Goal: Information Seeking & Learning: Learn about a topic

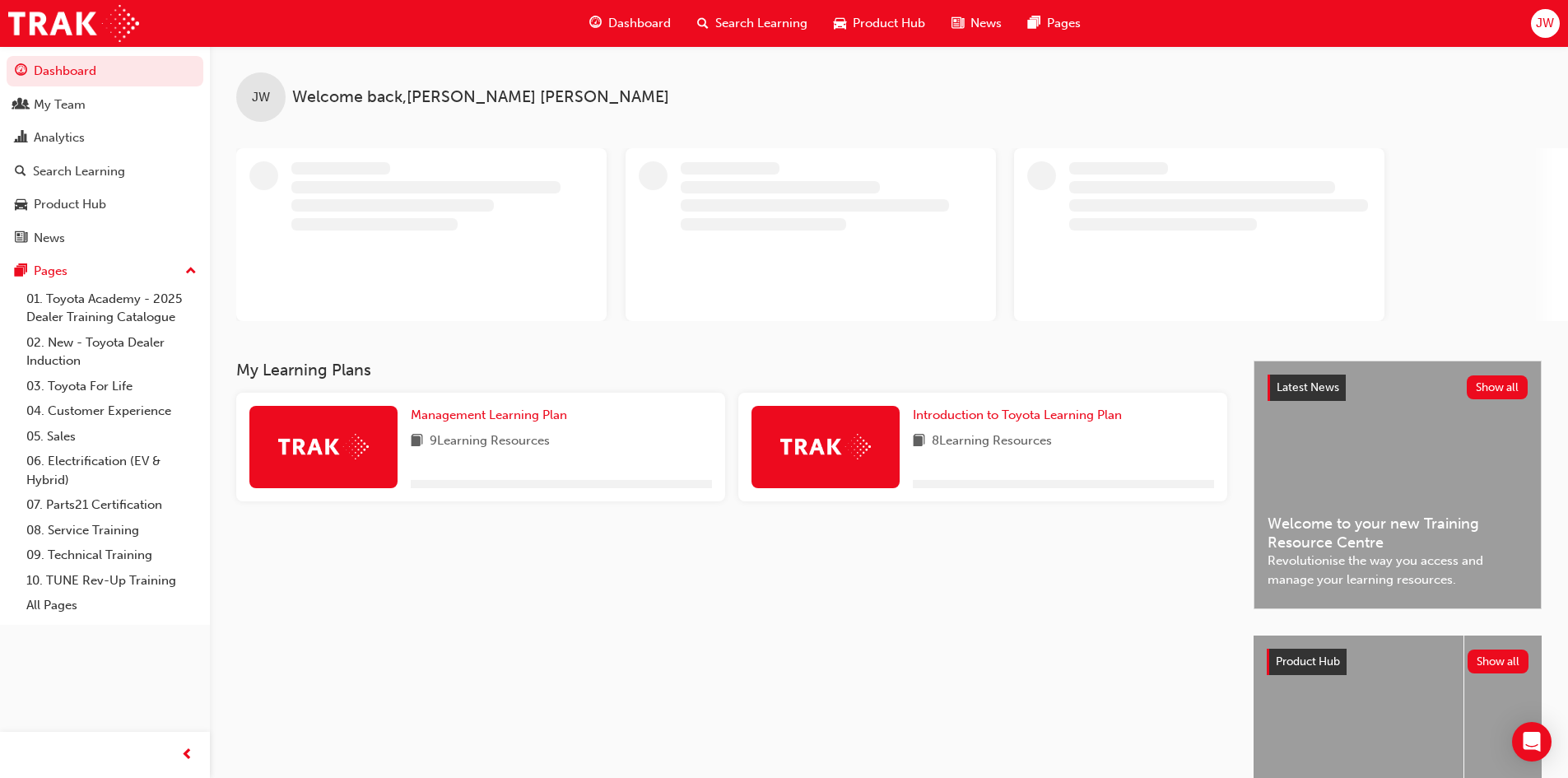
click at [742, 22] on span "Search Learning" at bounding box center [761, 23] width 92 height 19
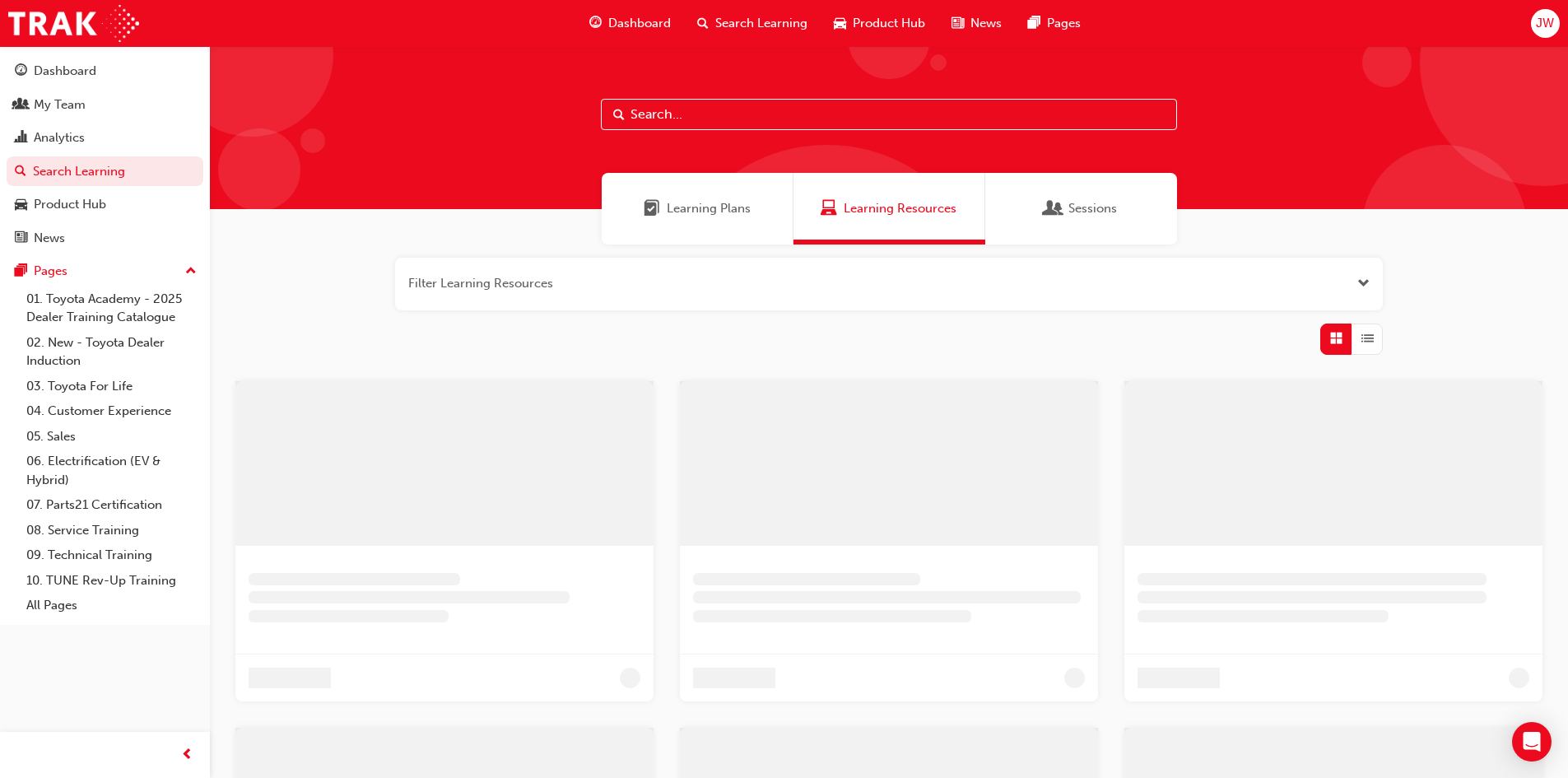
click at [650, 118] on input "text" at bounding box center [889, 115] width 576 height 32
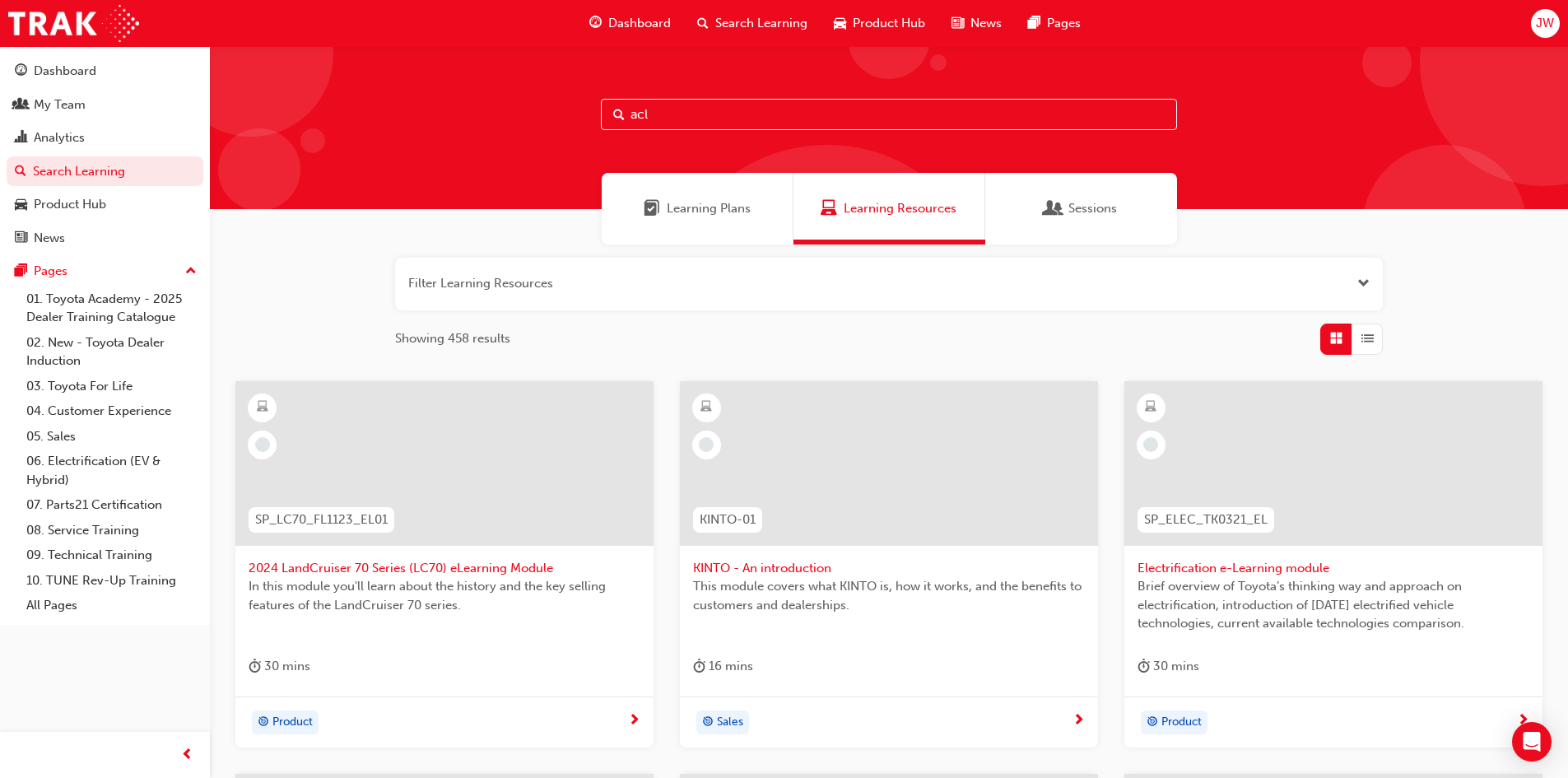
type input "acl"
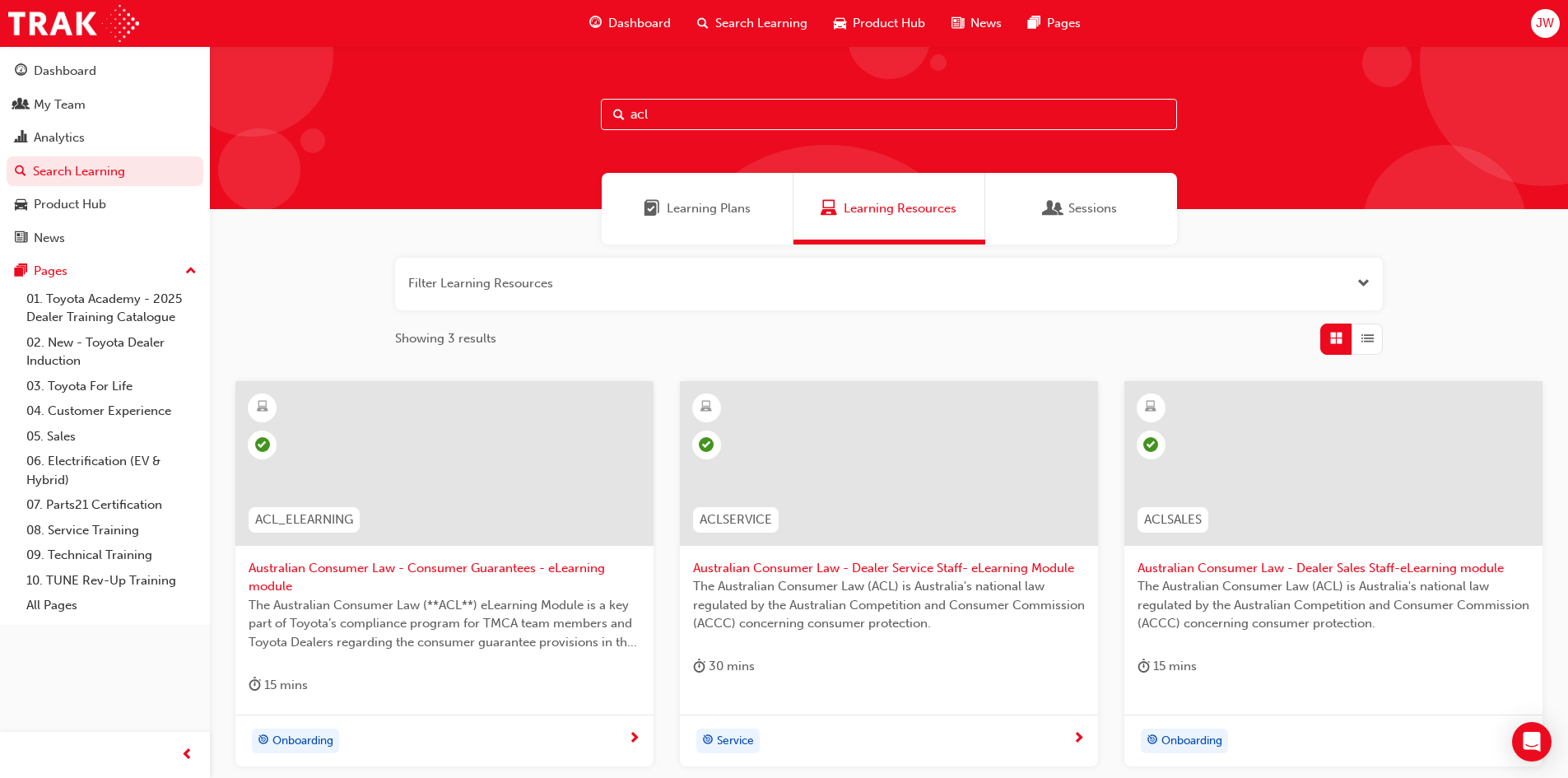
click at [1312, 487] on div at bounding box center [1334, 463] width 419 height 164
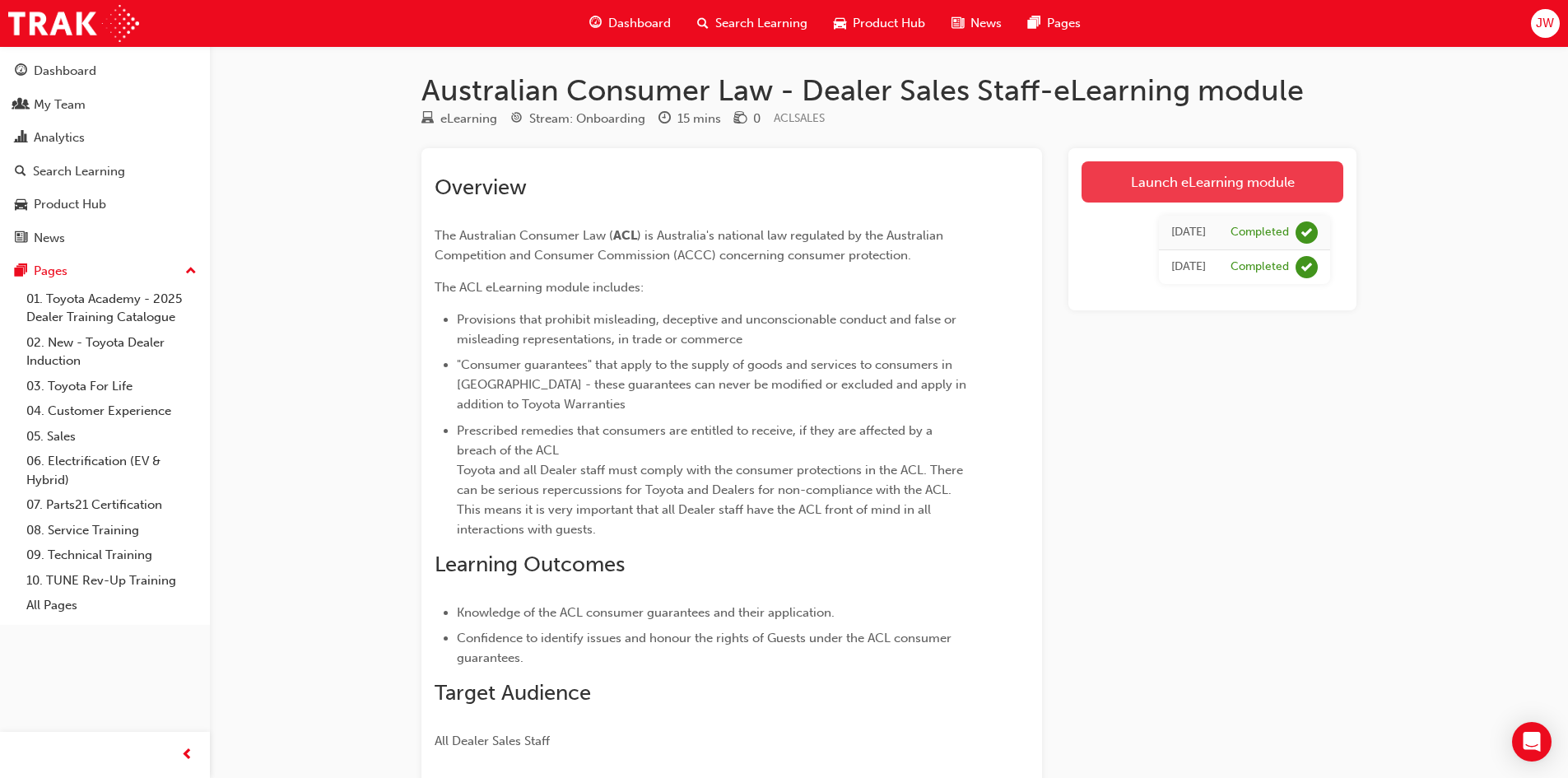
click at [1233, 189] on link "Launch eLearning module" at bounding box center [1212, 182] width 262 height 42
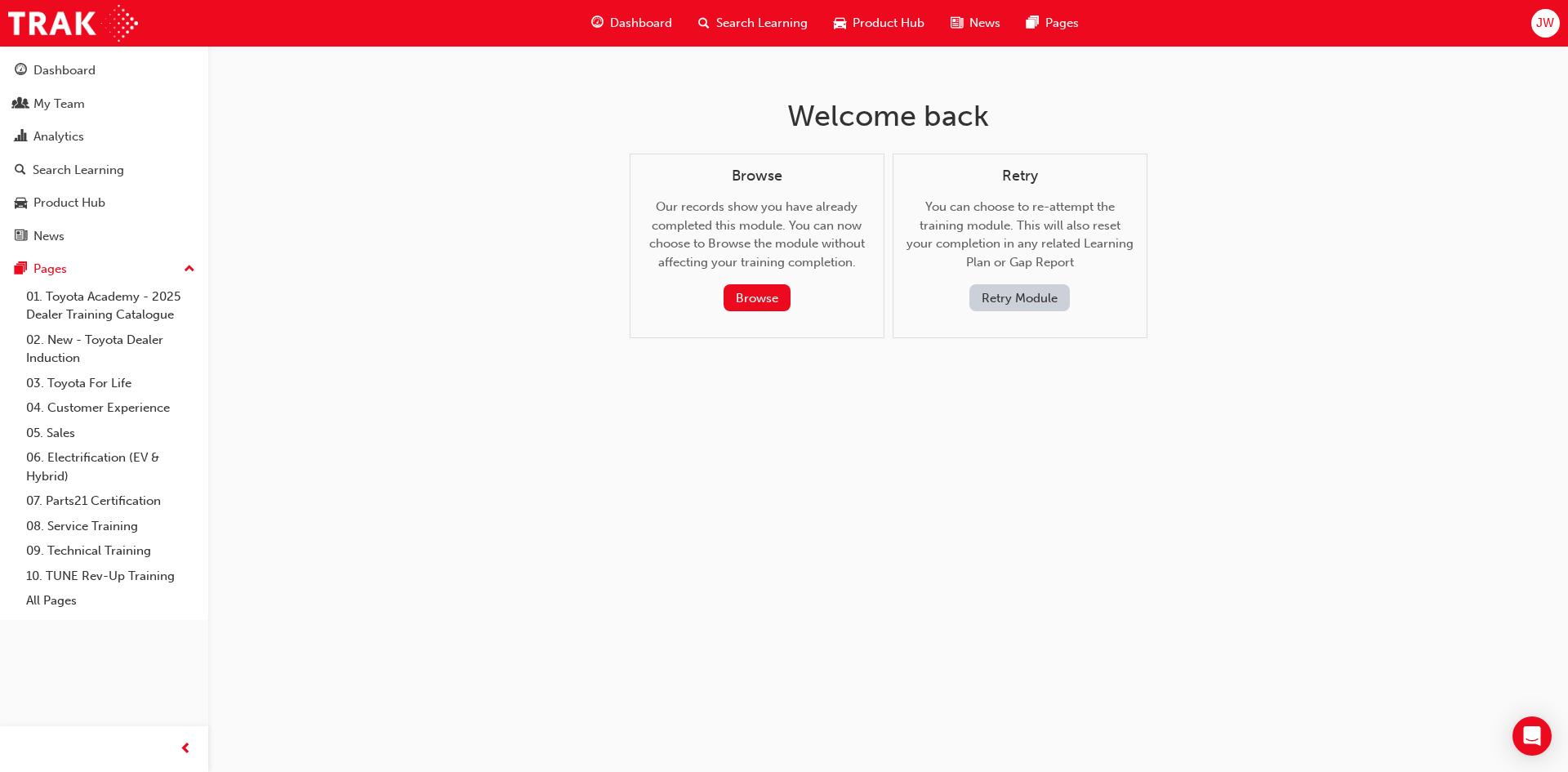
click at [1040, 297] on button "Retry Module" at bounding box center [1020, 297] width 101 height 27
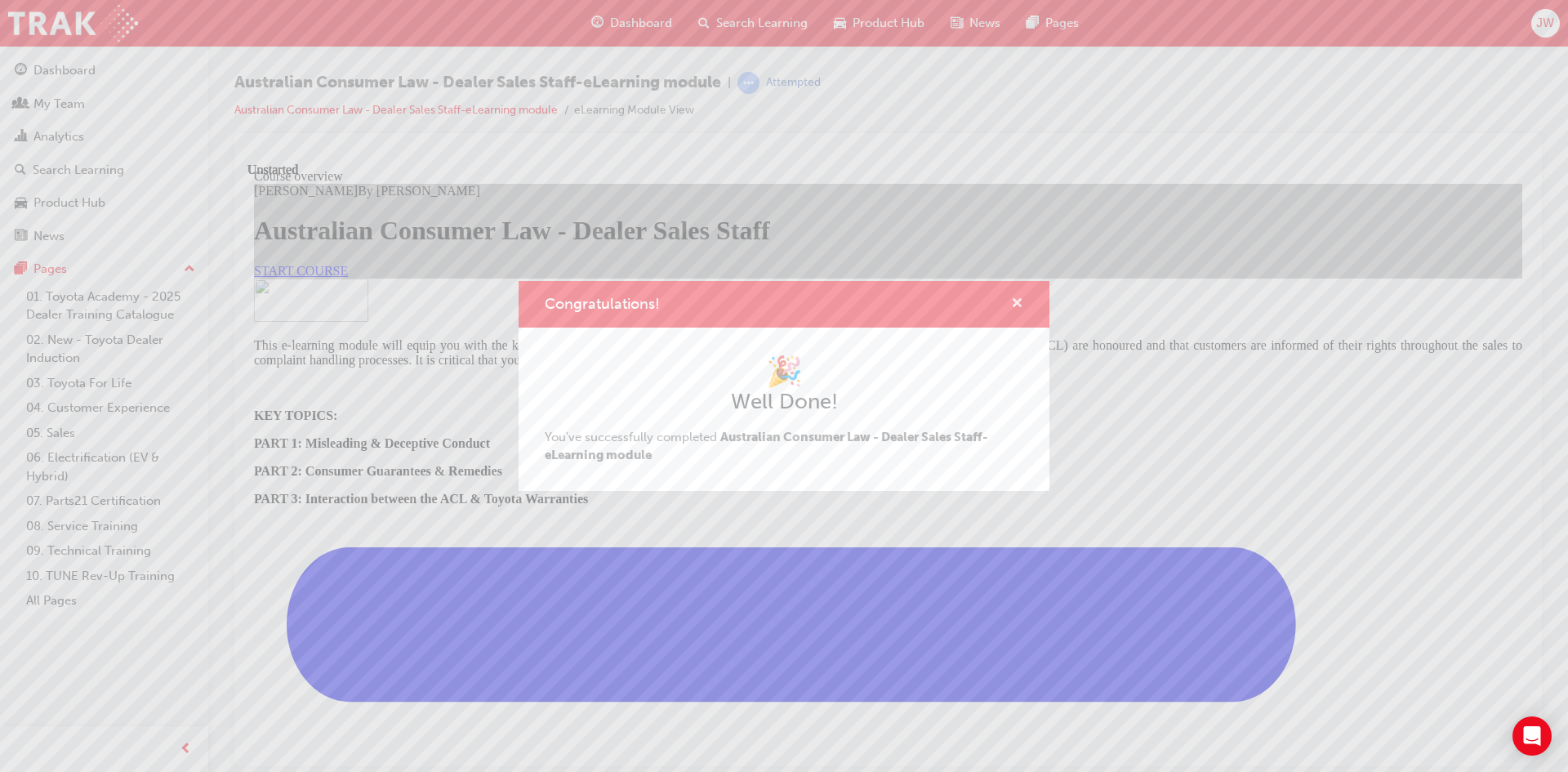
click at [1022, 302] on span "cross-icon" at bounding box center [1017, 305] width 12 height 15
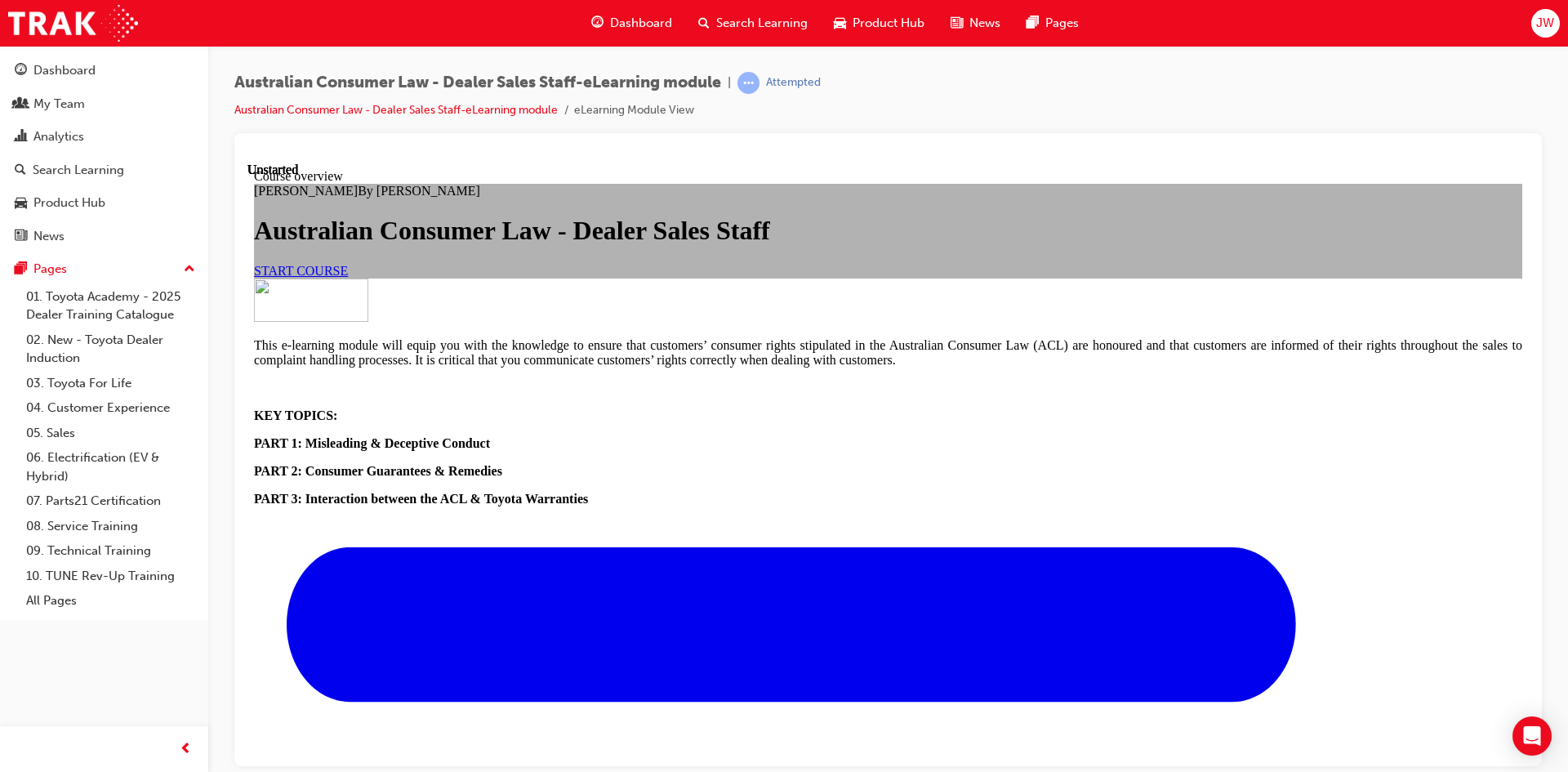
scroll to position [162, 0]
click at [348, 277] on span "START COURSE" at bounding box center [301, 269] width 94 height 14
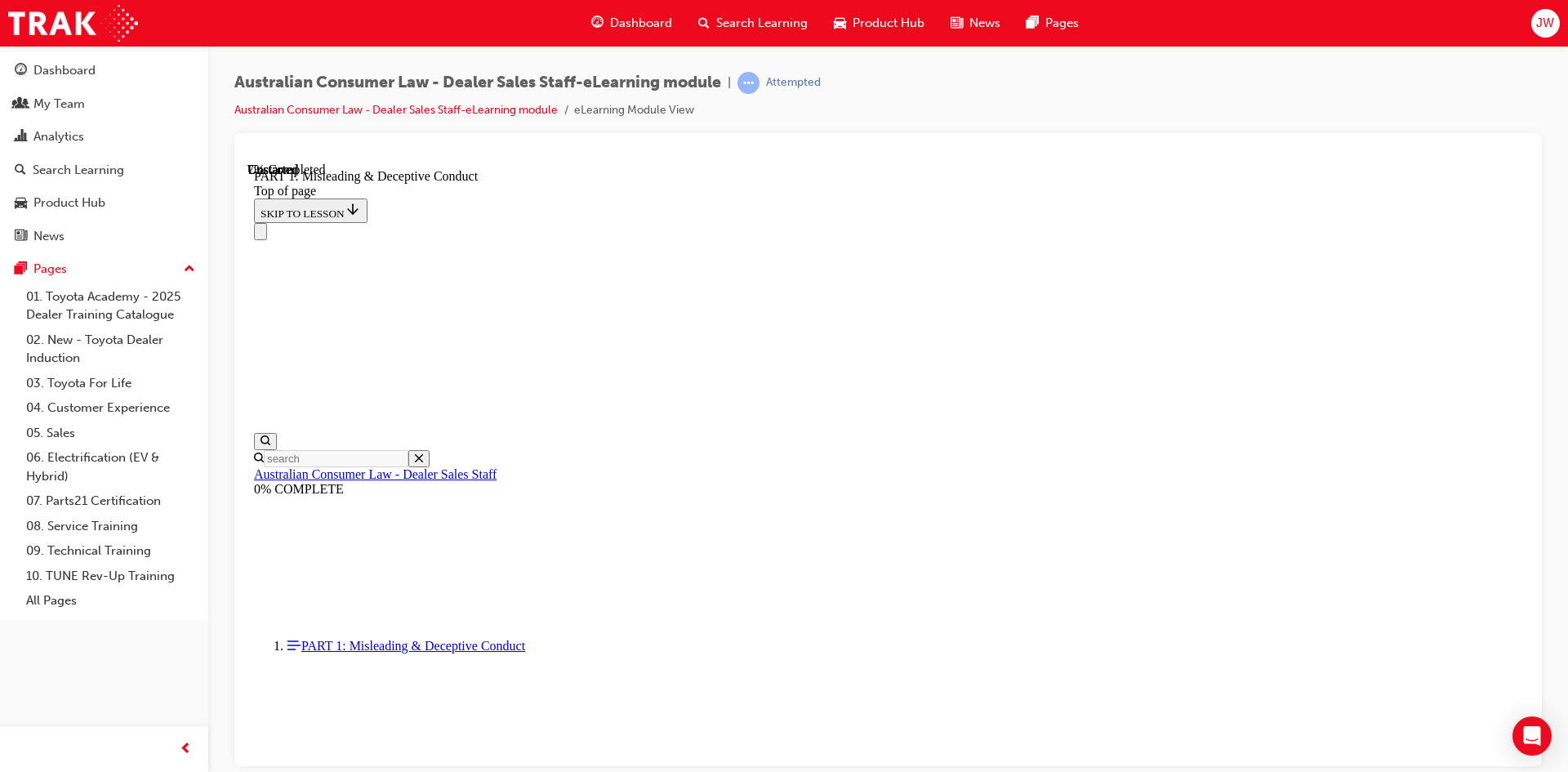
scroll to position [296, 0]
